Goal: Task Accomplishment & Management: Complete application form

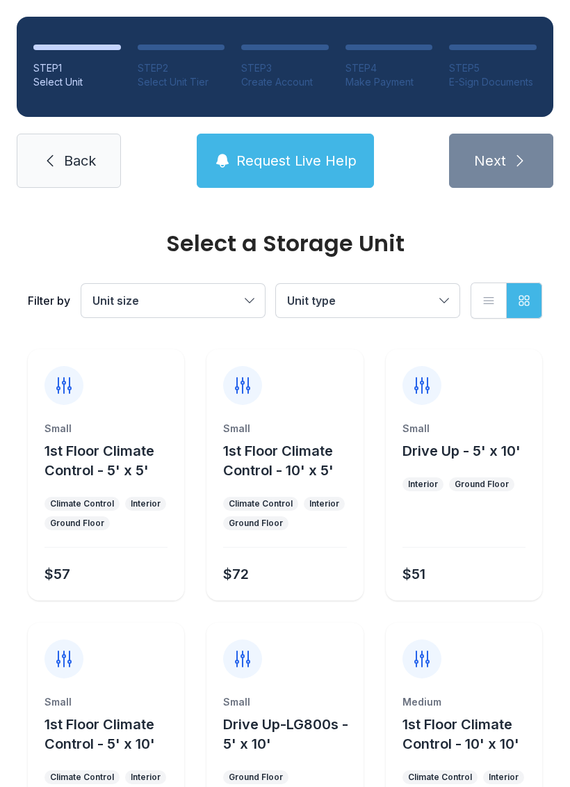
click at [57, 170] on link "Back" at bounding box center [69, 161] width 104 height 54
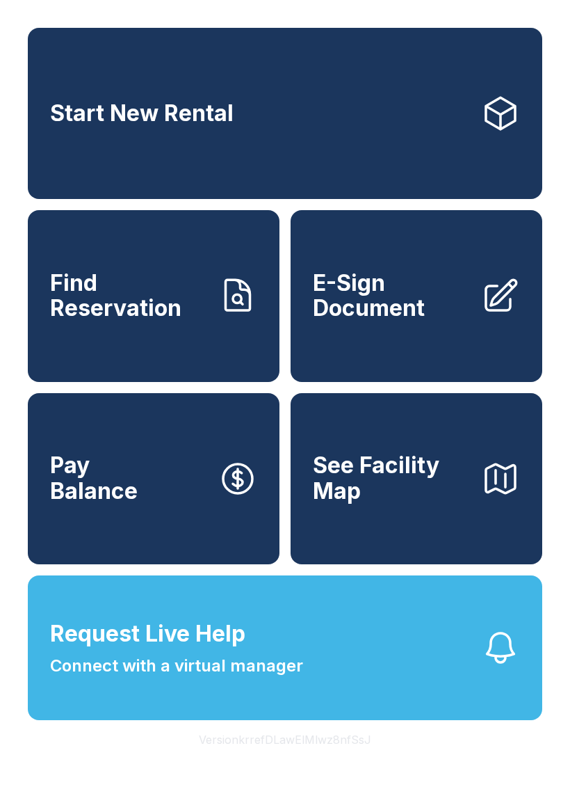
click at [400, 317] on span "E-Sign Document" at bounding box center [391, 296] width 157 height 51
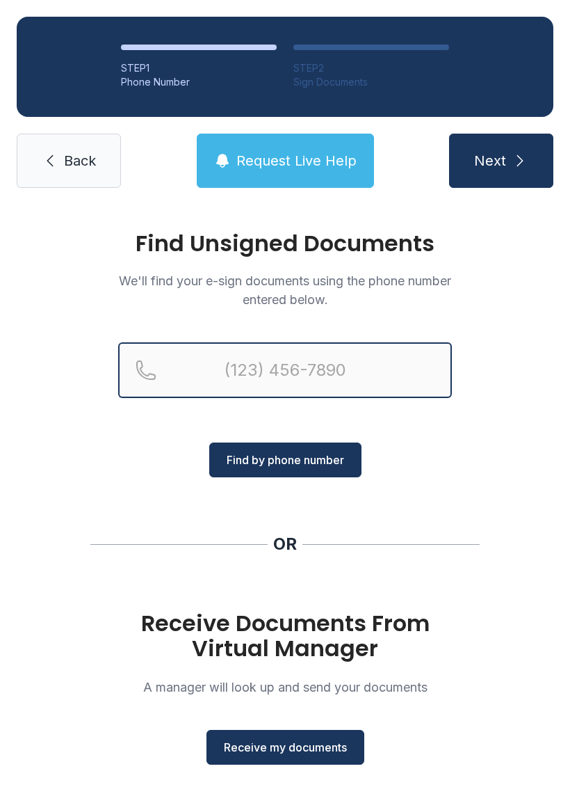
click at [240, 364] on input "Reservation phone number" at bounding box center [285, 370] width 334 height 56
type input "[PHONE_NUMBER]"
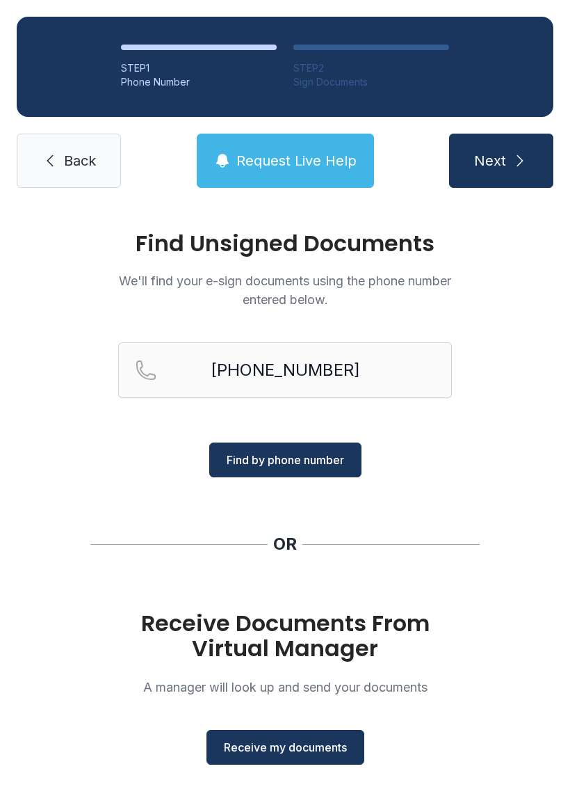
click at [278, 462] on span "Find by phone number" at bounding box center [286, 460] width 118 height 17
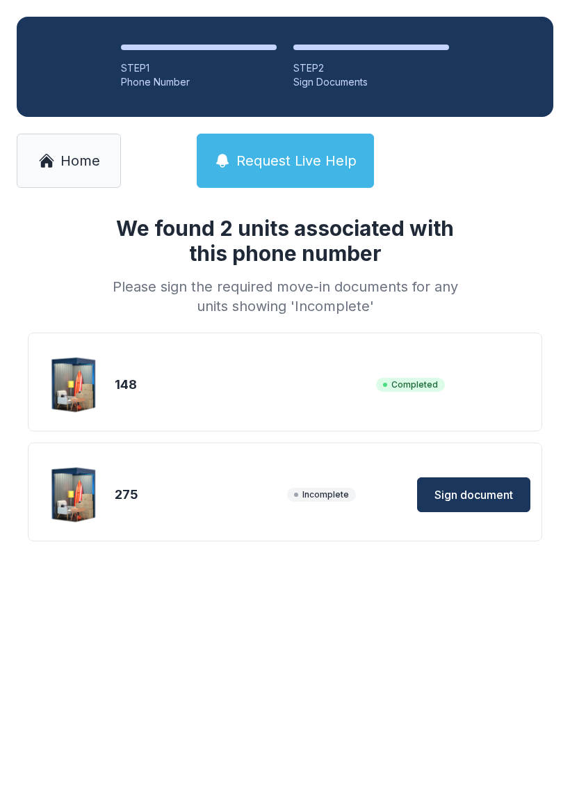
click at [458, 487] on span "Sign document" at bounding box center [474, 494] width 79 height 17
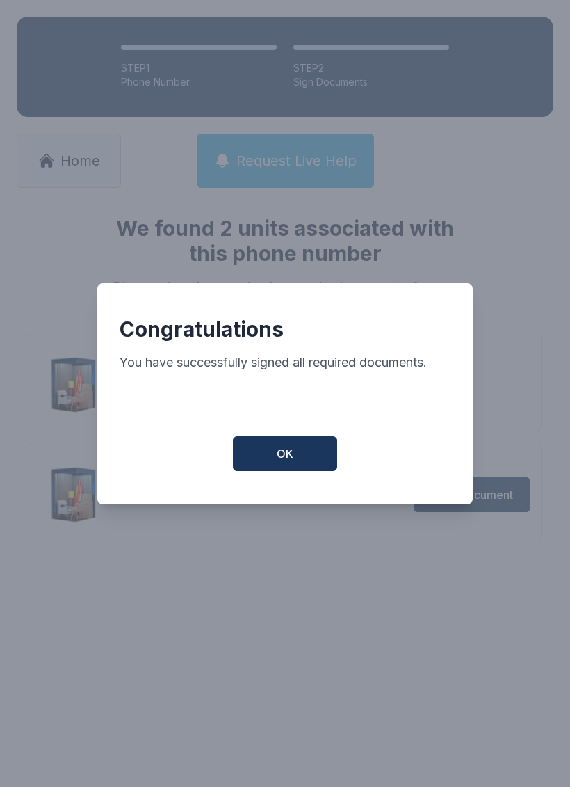
click at [286, 450] on button "OK" at bounding box center [285, 453] width 104 height 35
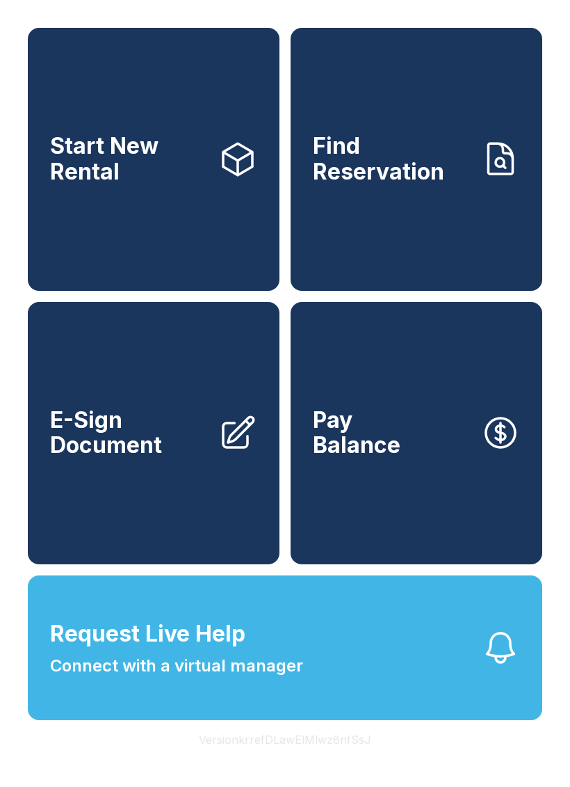
click at [285, 449] on div "Start New Rental Find Reservation E-Sign Document Pay Balance" at bounding box center [285, 296] width 515 height 536
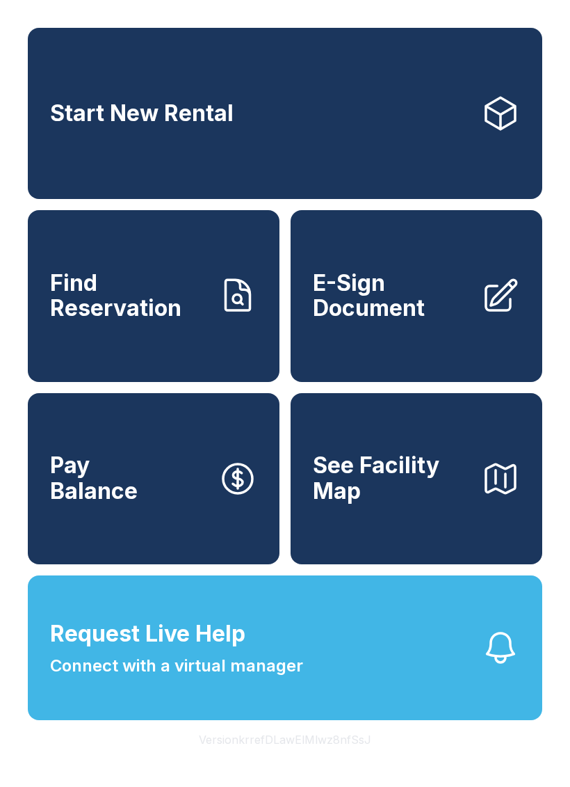
click at [416, 308] on span "E-Sign Document" at bounding box center [391, 296] width 157 height 51
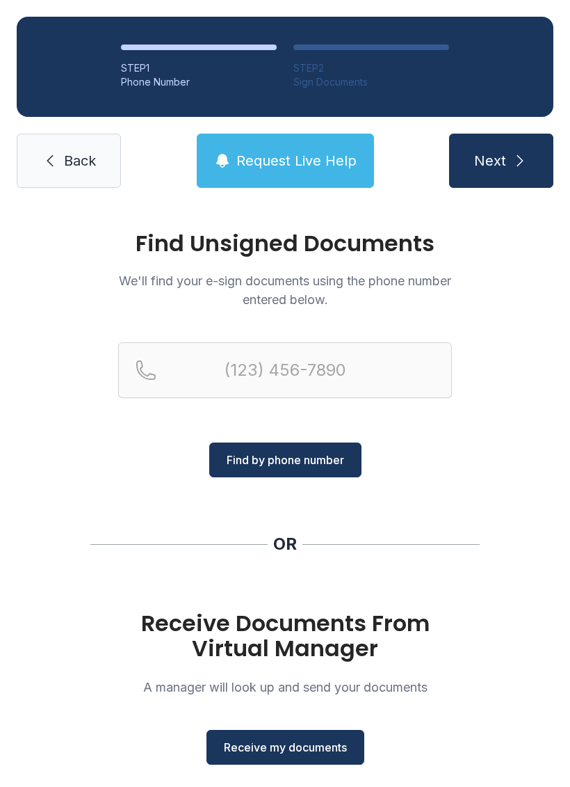
click at [276, 746] on span "Receive my documents" at bounding box center [285, 747] width 123 height 17
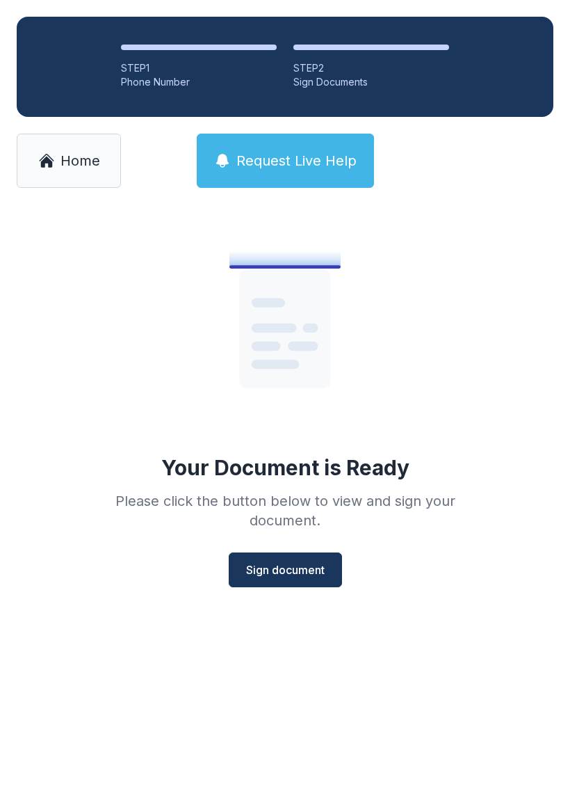
click at [295, 574] on span "Sign document" at bounding box center [285, 569] width 79 height 17
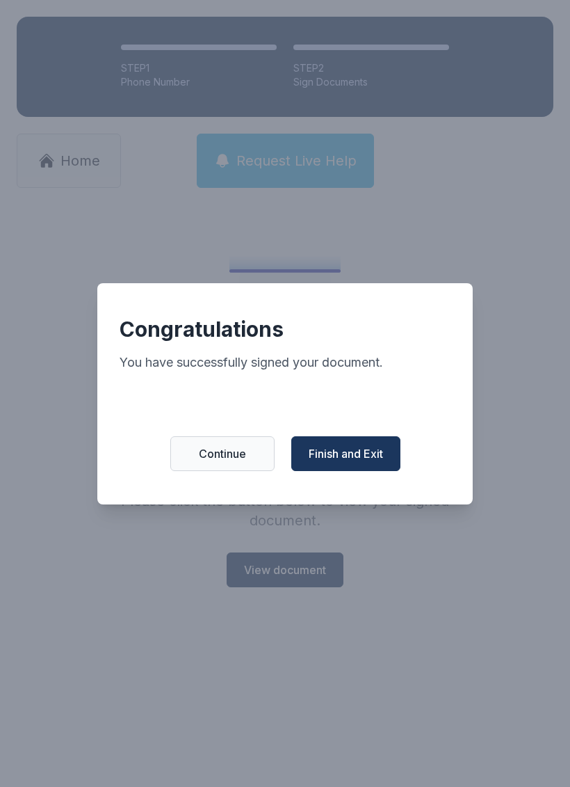
click at [351, 459] on span "Finish and Exit" at bounding box center [346, 453] width 74 height 17
